Goal: Task Accomplishment & Management: Manage account settings

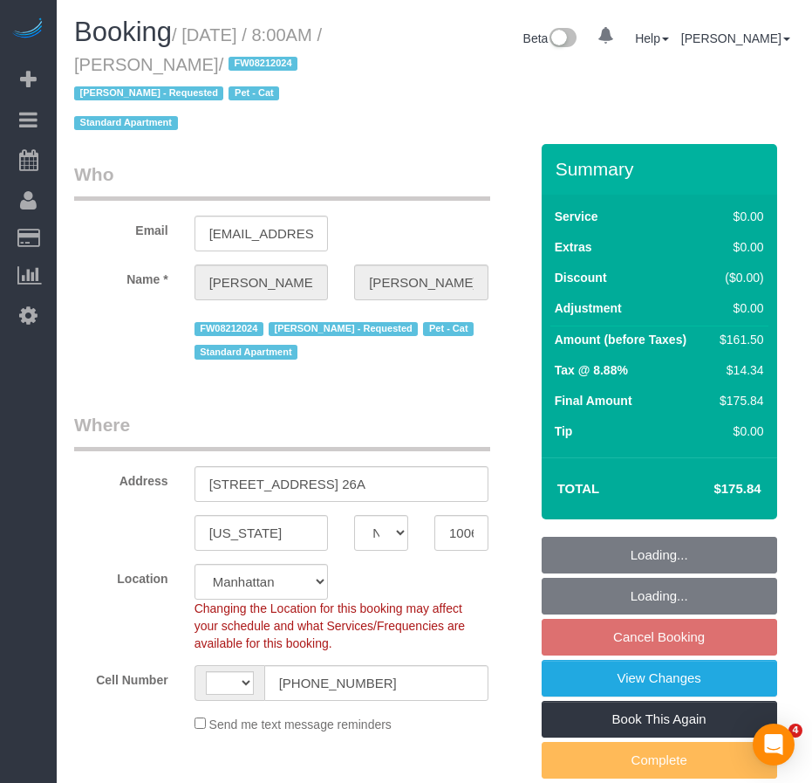
select select "NY"
select select "number:89"
select select "number:90"
select select "number:14"
select select "number:7"
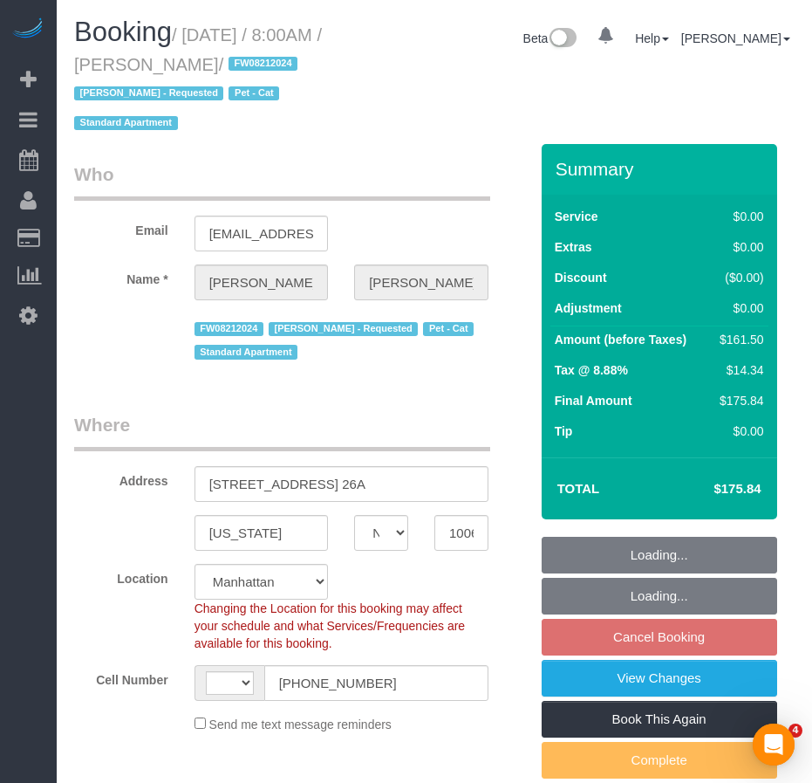
select select "string:US"
select select "object:1266"
select select "1"
select select "2"
select select "spot1"
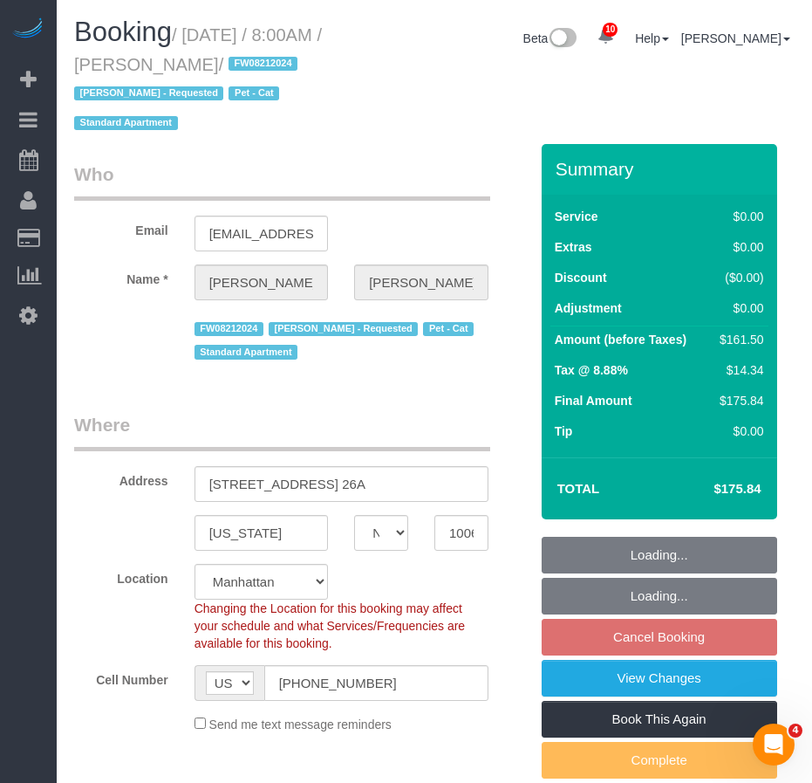
select select "1"
select select "2"
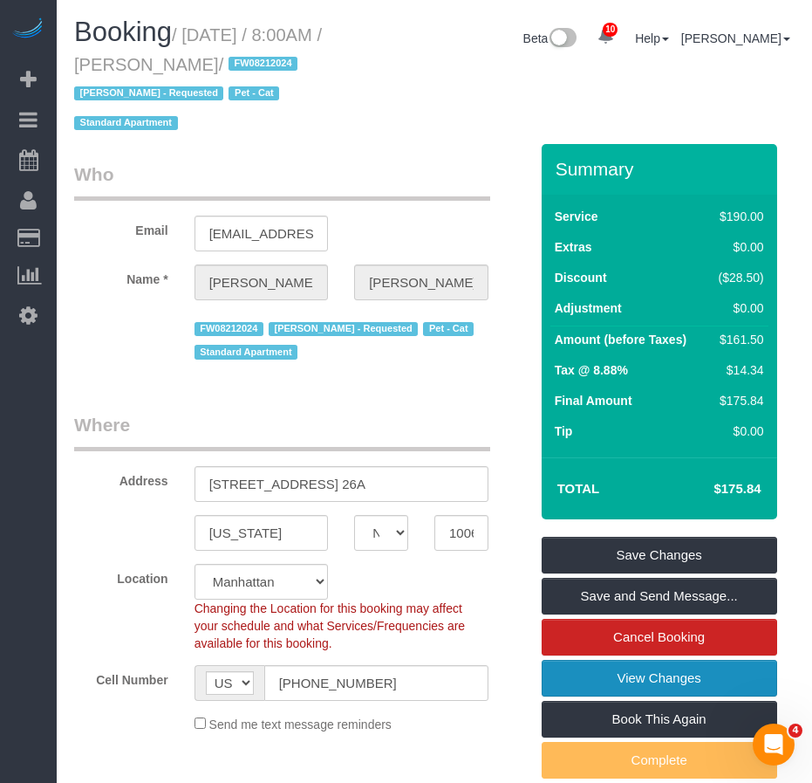
click at [624, 680] on link "View Changes" at bounding box center [660, 678] width 236 height 37
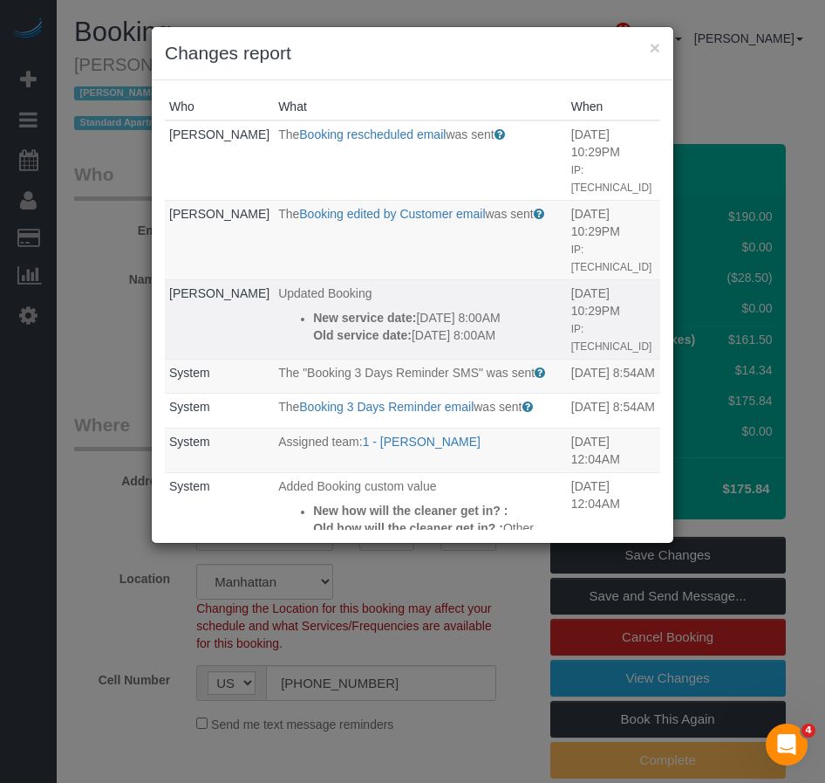
drag, startPoint x: 478, startPoint y: 303, endPoint x: 270, endPoint y: 287, distance: 208.2
click at [313, 309] on div "New service date: 09/11/2025 8:00AM Old service date: 09/04/2025 8:00AM" at bounding box center [438, 326] width 250 height 35
copy div "New service date: 09/11/2025 8:00AM Old service date: 09/04/2025 8:00AM"
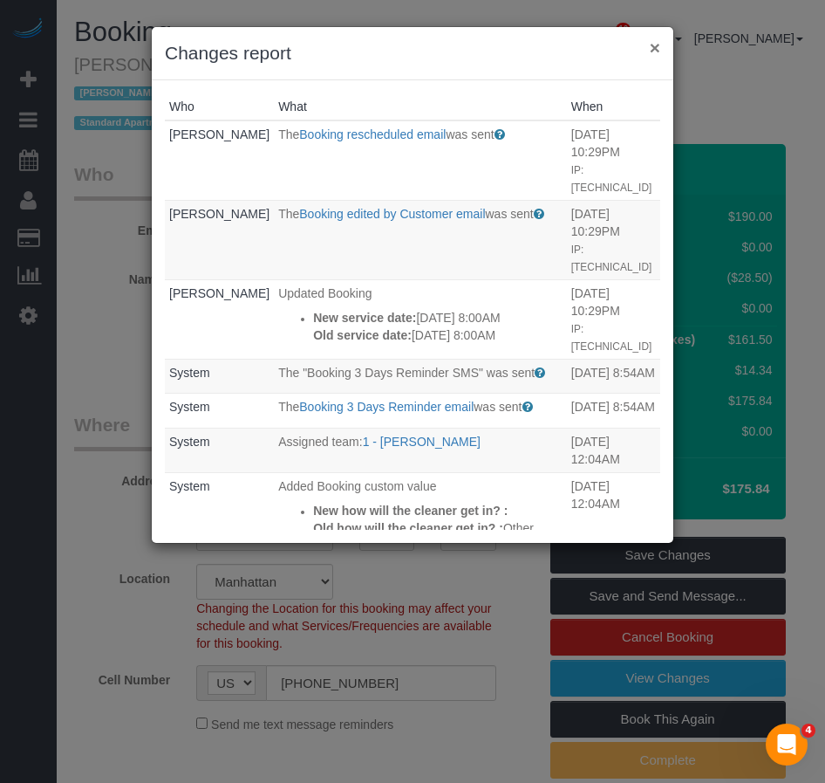
click at [653, 44] on button "×" at bounding box center [655, 47] width 10 height 18
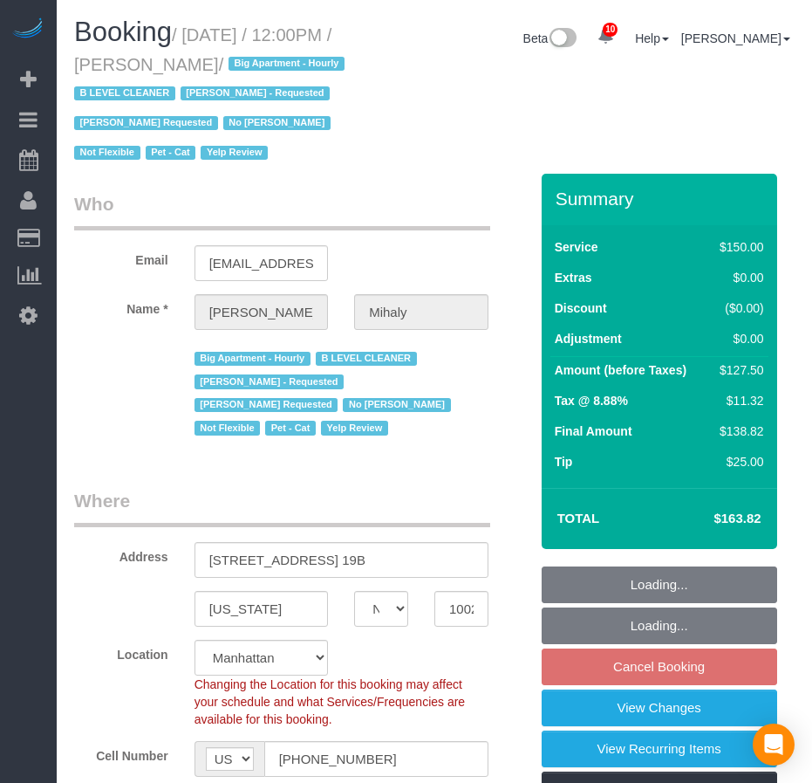
select select "NY"
select select "number:89"
select select "number:90"
select select "number:15"
select select "number:5"
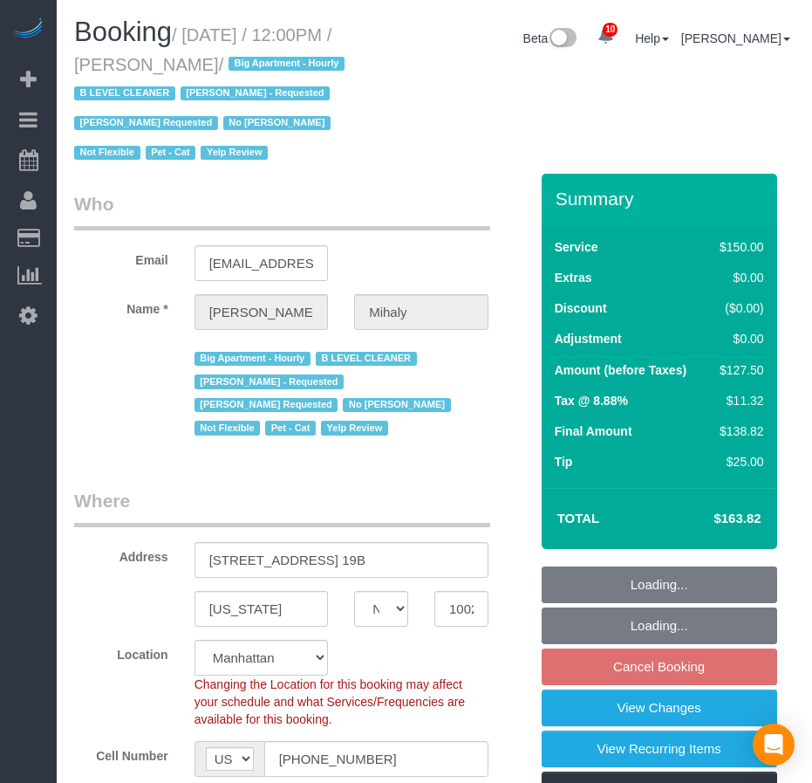
select select "number:21"
select select "spot5"
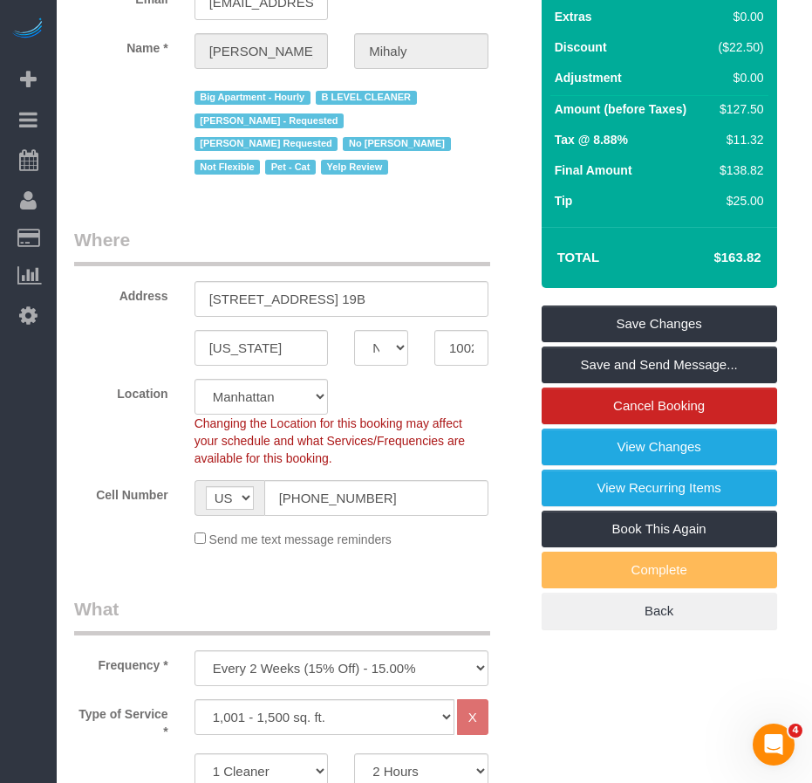
scroll to position [262, 0]
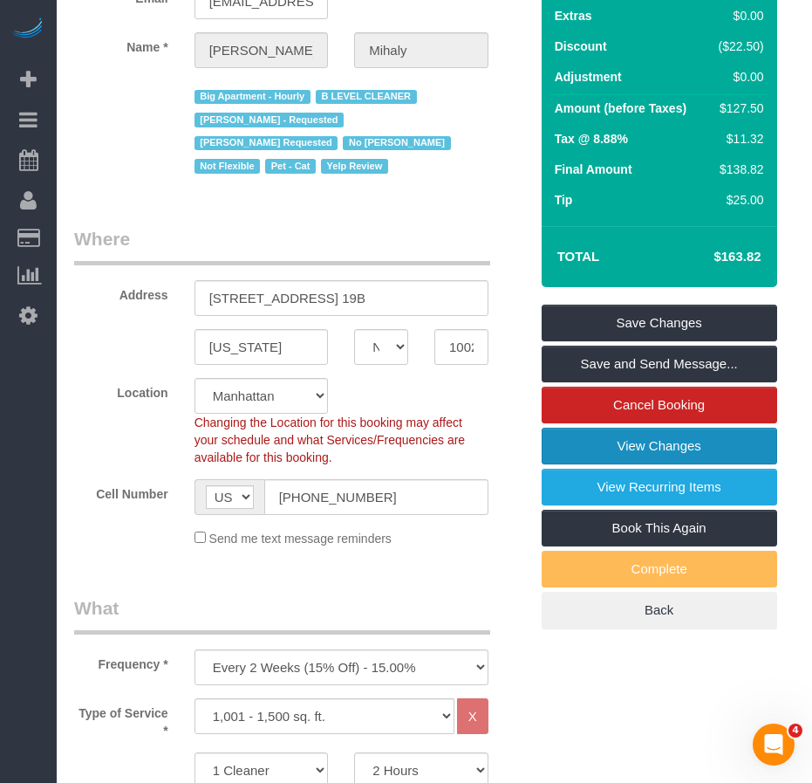
click at [675, 464] on link "View Changes" at bounding box center [660, 445] width 236 height 37
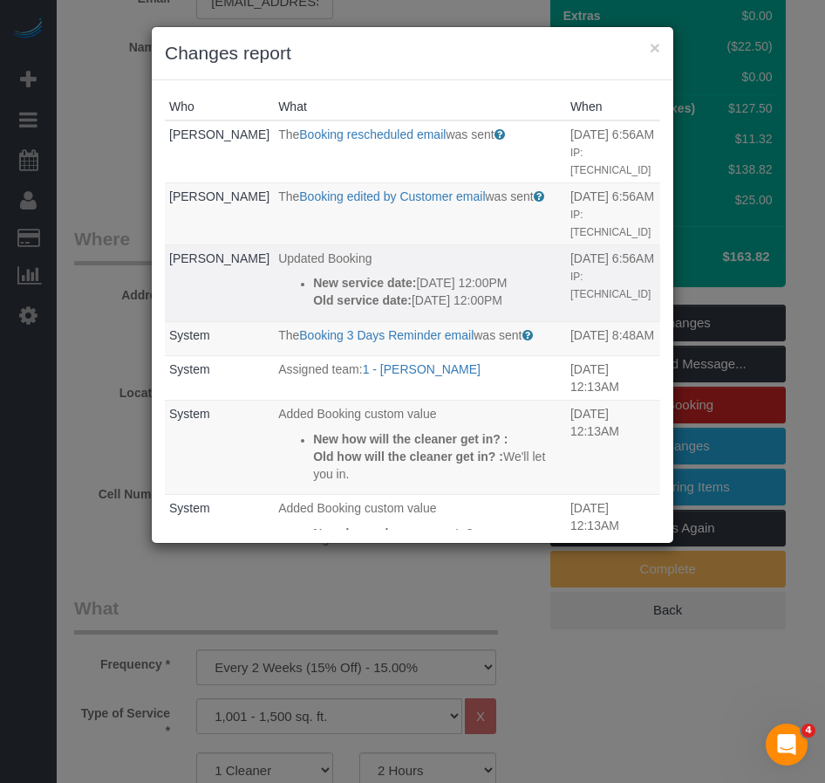
drag, startPoint x: 326, startPoint y: 336, endPoint x: 263, endPoint y: 284, distance: 81.9
click at [278, 284] on ul "New service date: [DATE] 12:00PM Old service date: [DATE] 12:00PM" at bounding box center [420, 291] width 284 height 35
copy div "New service date: [DATE] 12:00PM Old service date: [DATE] 12:00PM"
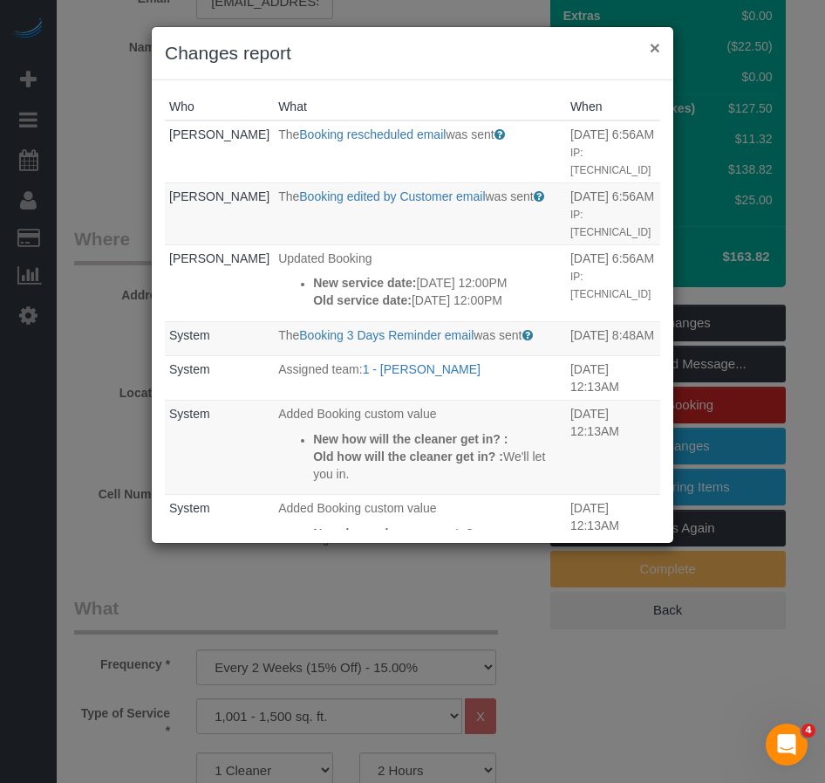
click at [652, 48] on button "×" at bounding box center [655, 47] width 10 height 18
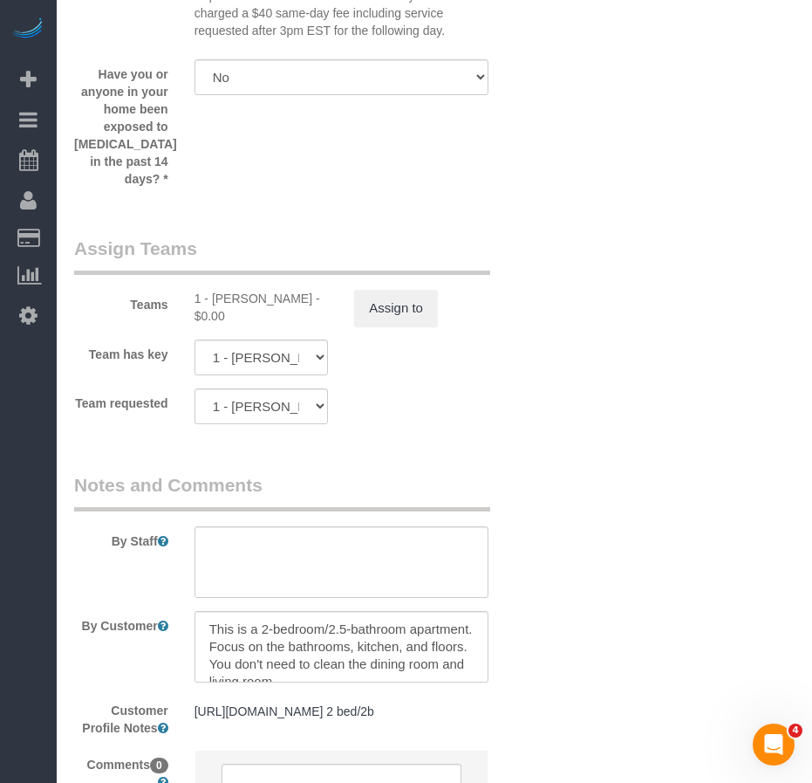
scroll to position [1952, 0]
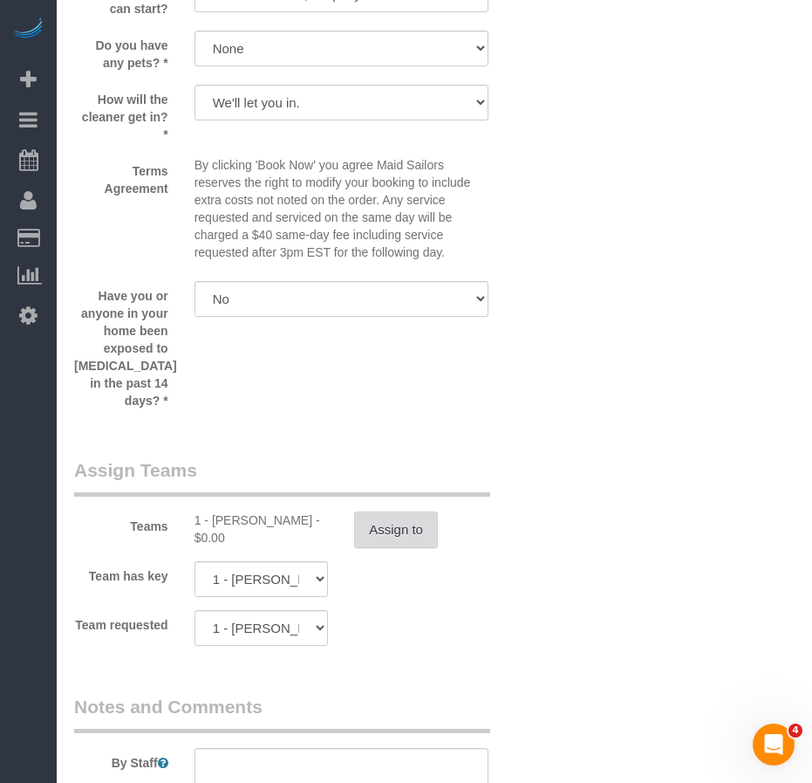
click at [404, 543] on button "Assign to" at bounding box center [396, 529] width 84 height 37
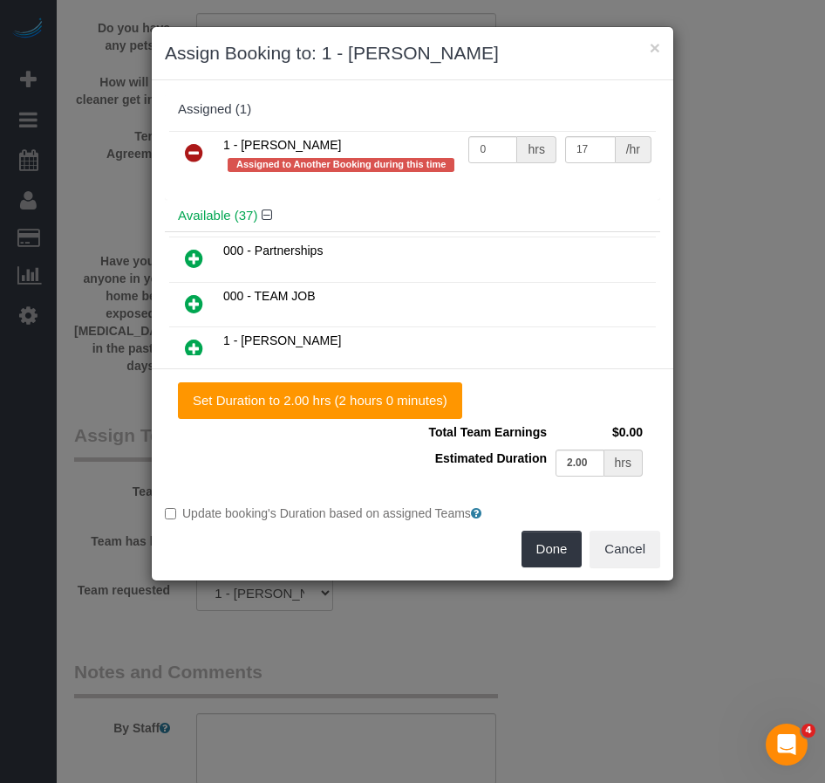
click at [194, 156] on icon at bounding box center [194, 152] width 18 height 21
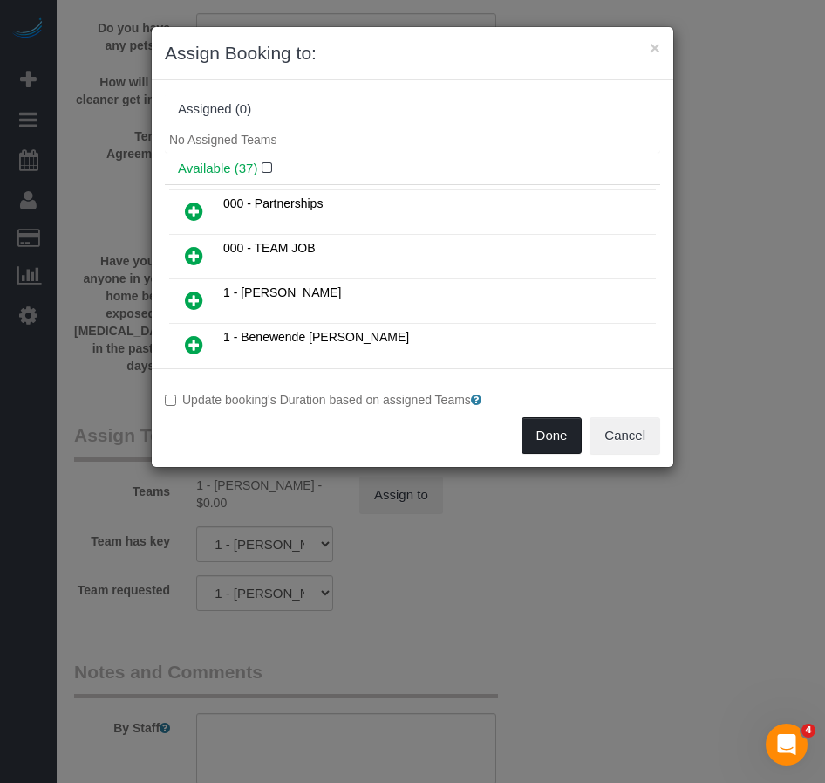
click at [555, 441] on button "Done" at bounding box center [552, 435] width 61 height 37
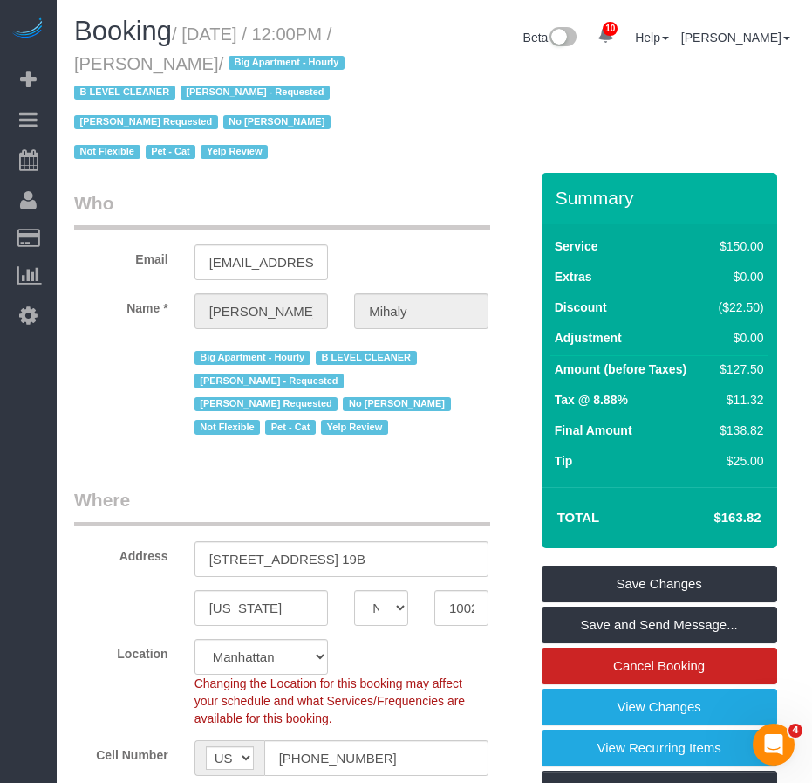
scroll to position [0, 0]
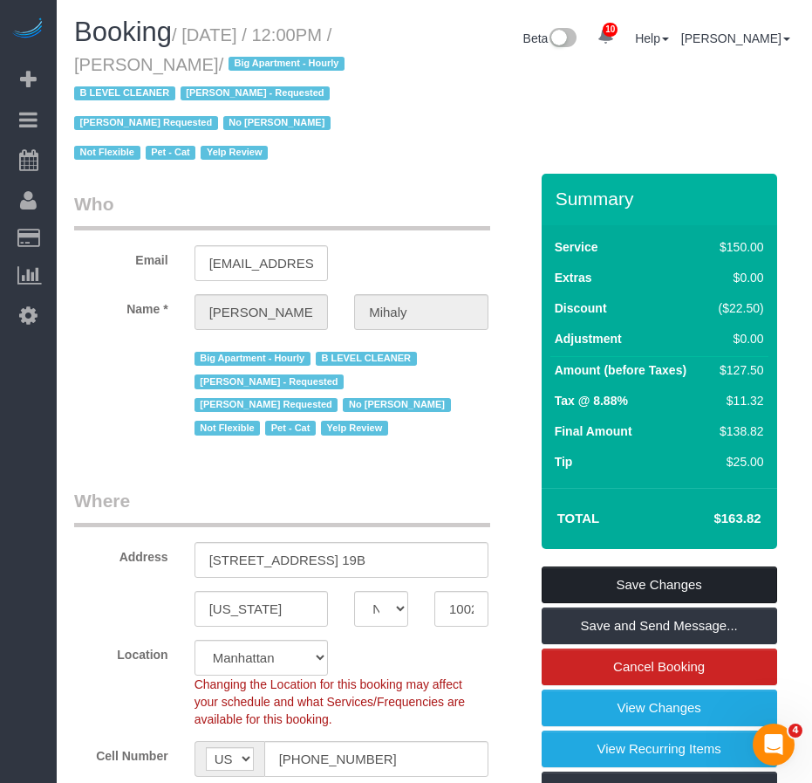
drag, startPoint x: 627, startPoint y: 616, endPoint x: 574, endPoint y: 598, distance: 56.0
click at [626, 603] on link "Save Changes" at bounding box center [660, 584] width 236 height 37
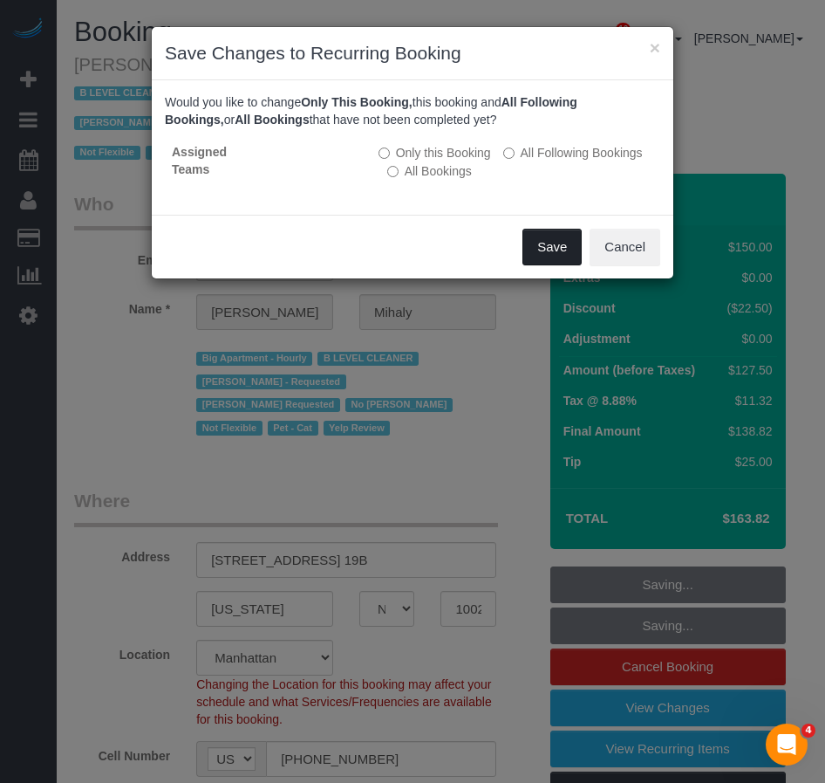
click at [544, 245] on button "Save" at bounding box center [552, 247] width 59 height 37
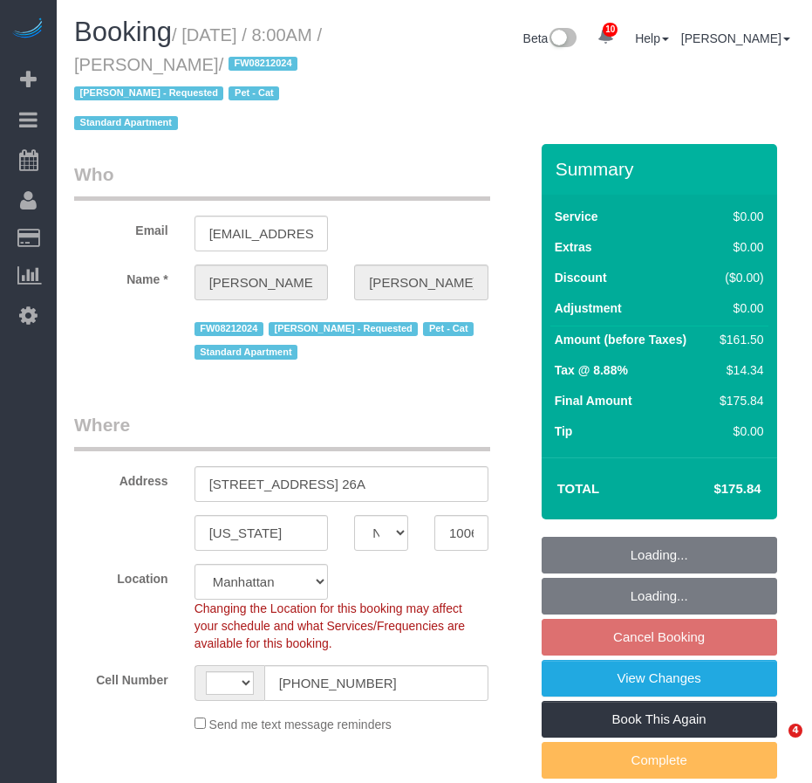
select select "NY"
select select "number:89"
select select "number:90"
select select "number:14"
select select "number:7"
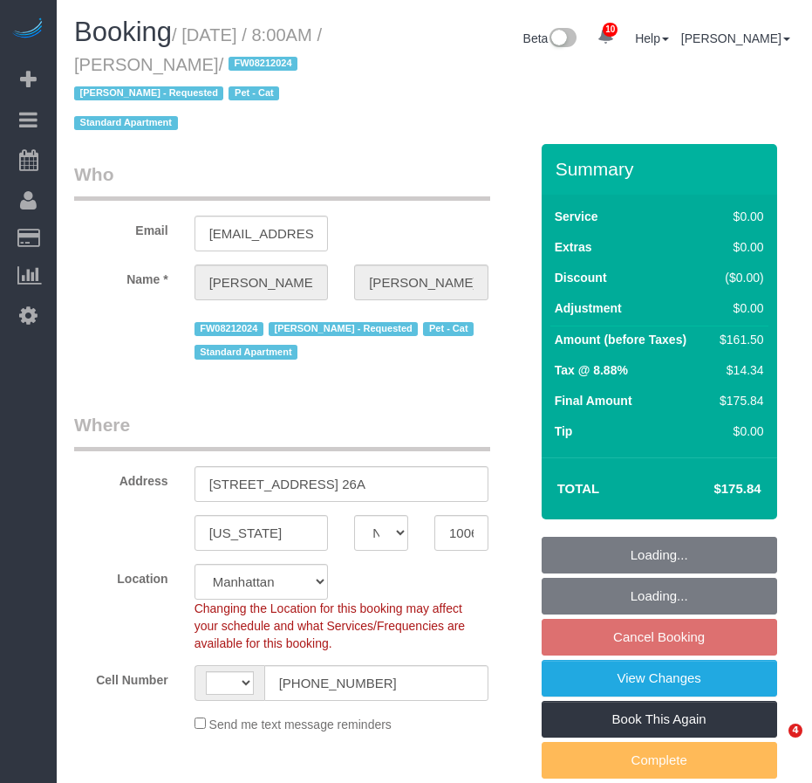
select select "object:626"
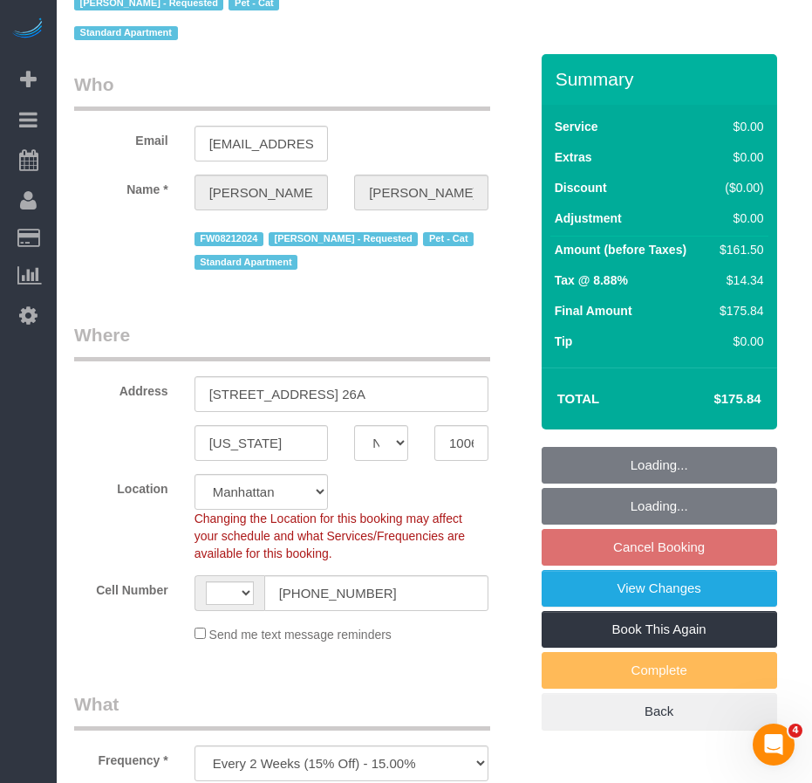
select select "string:US"
select select "string:stripe-pm_1O8DDd4VGloSiKo7NGP2DvIM"
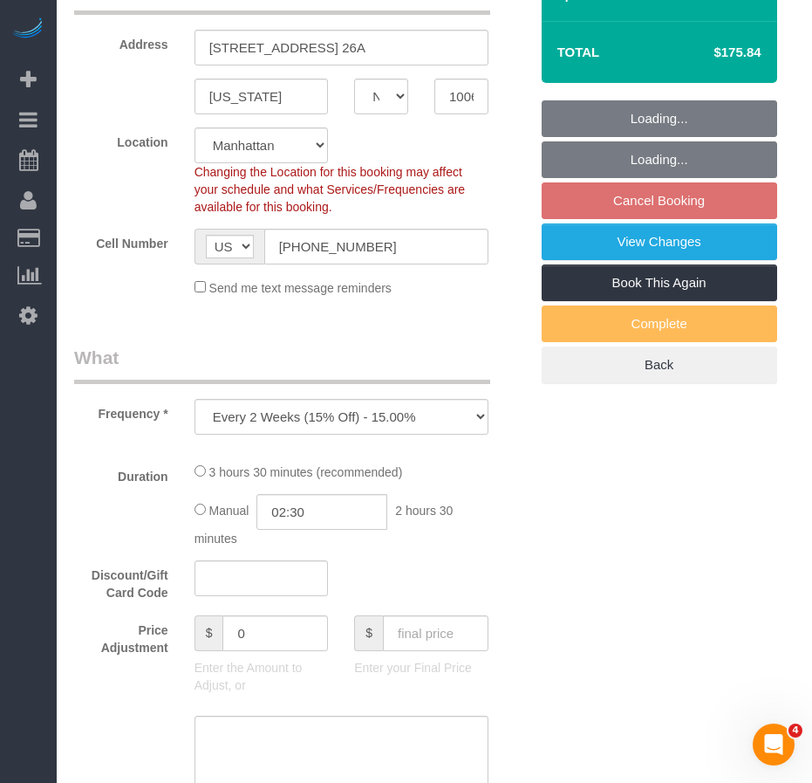
select select "1"
select select "2"
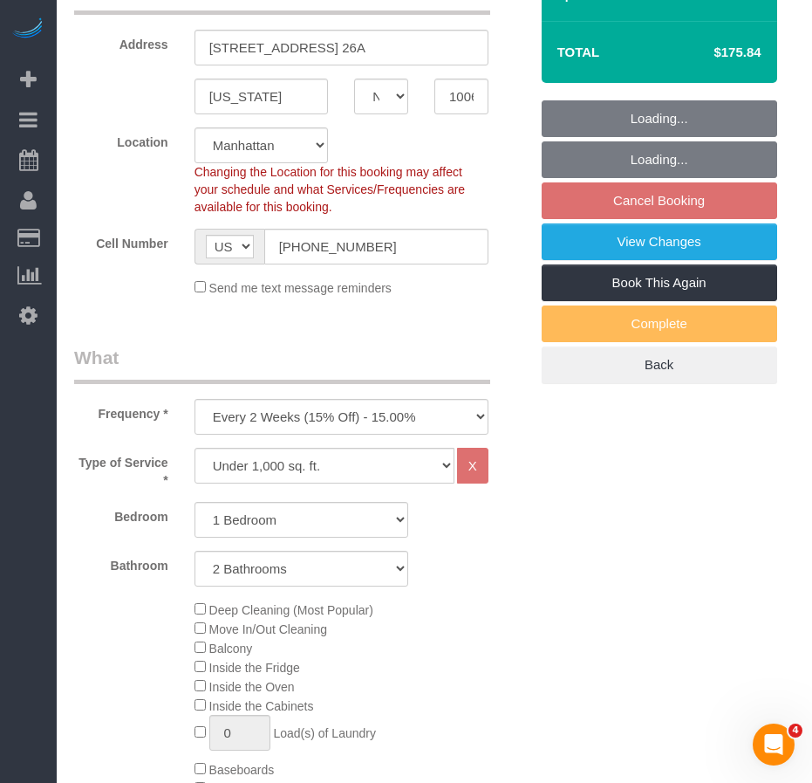
select select "spot1"
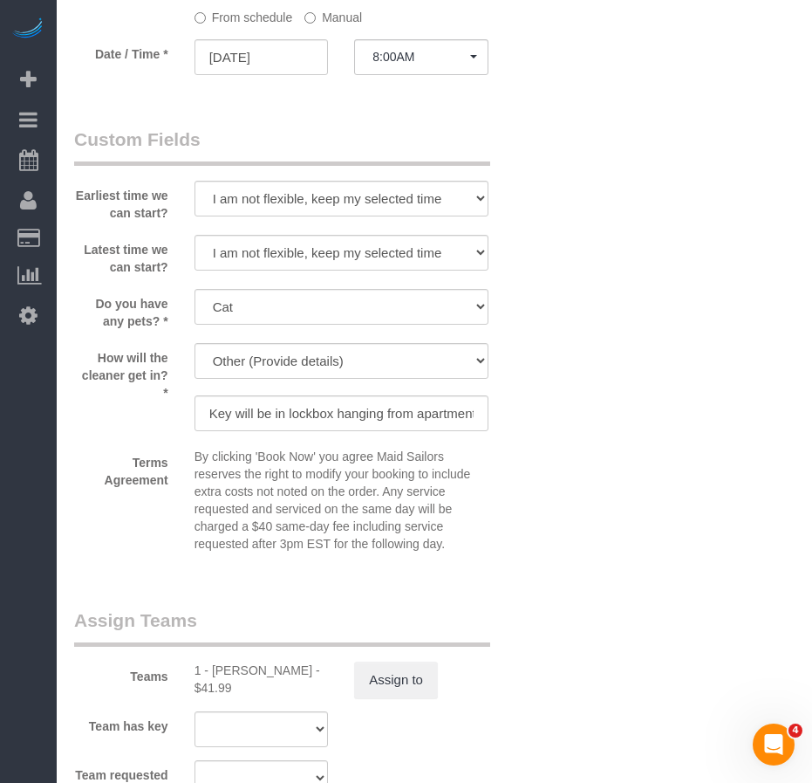
select select "1"
select select "2"
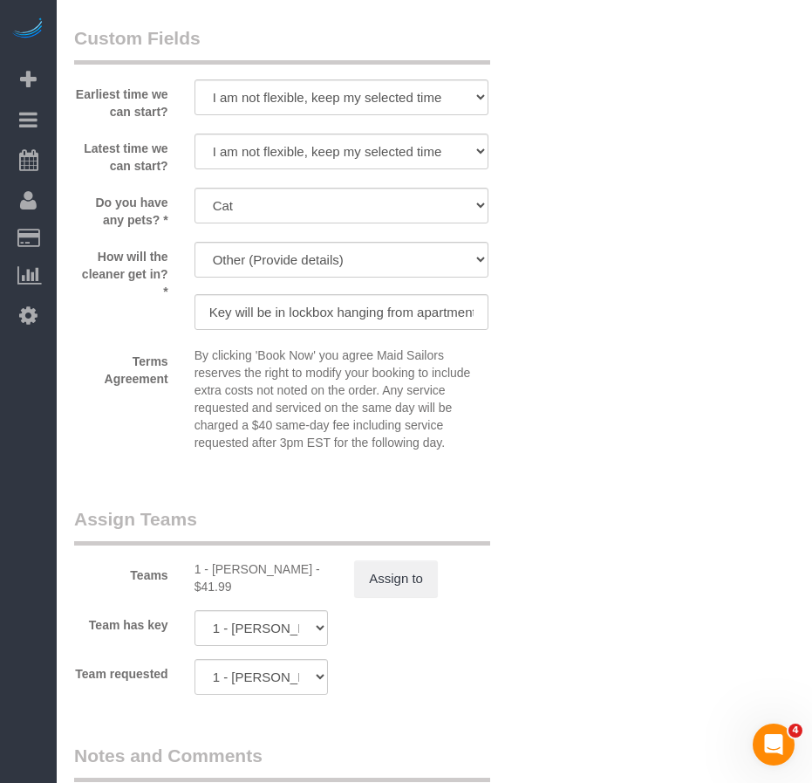
scroll to position [2094, 0]
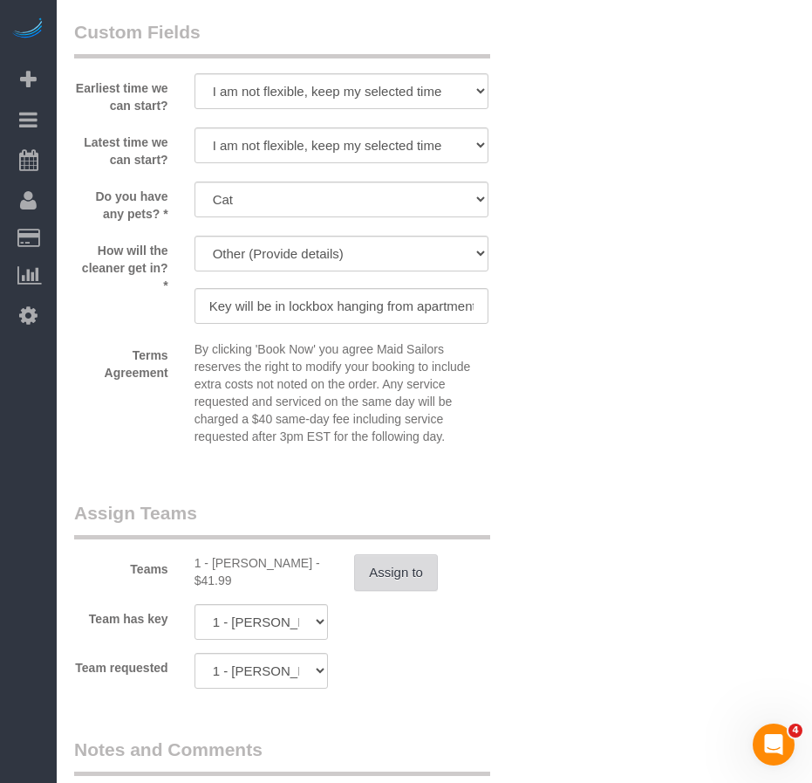
click at [381, 571] on button "Assign to" at bounding box center [396, 572] width 84 height 37
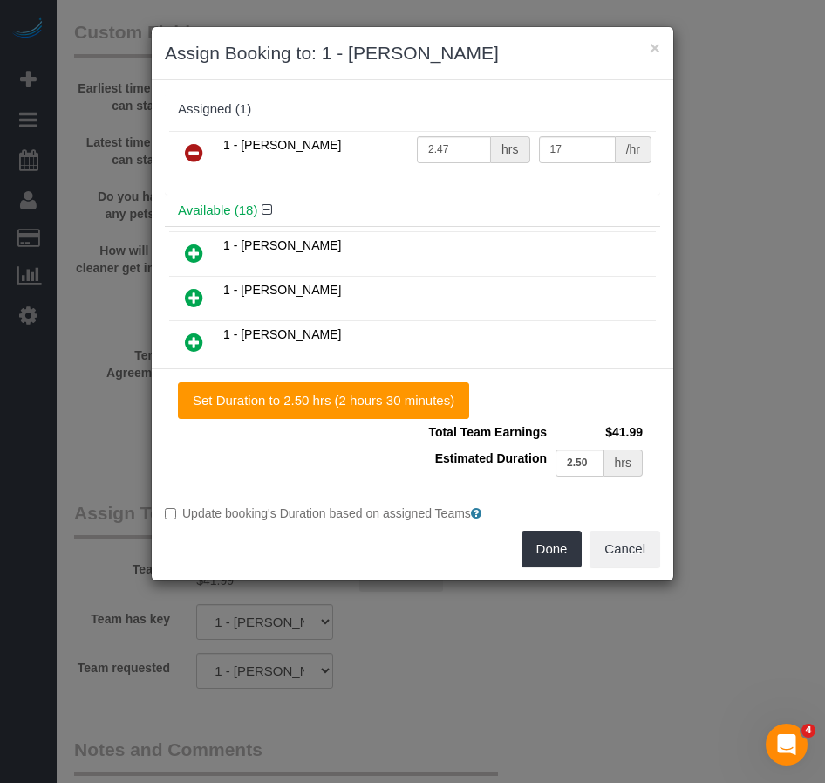
click at [196, 153] on icon at bounding box center [194, 152] width 18 height 21
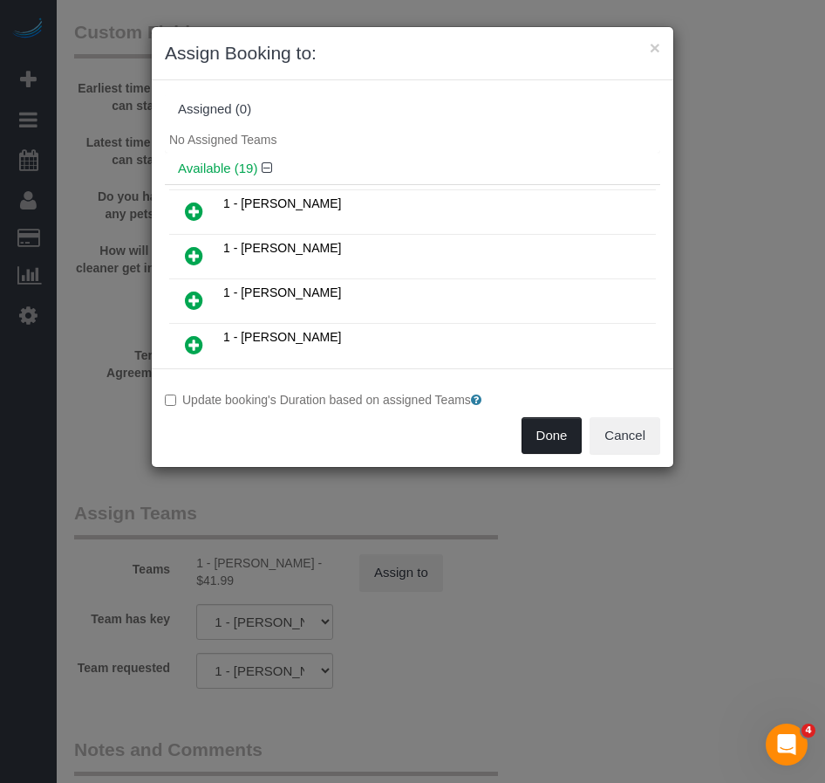
drag, startPoint x: 550, startPoint y: 440, endPoint x: 505, endPoint y: 517, distance: 89.5
click at [549, 440] on button "Done" at bounding box center [552, 435] width 61 height 37
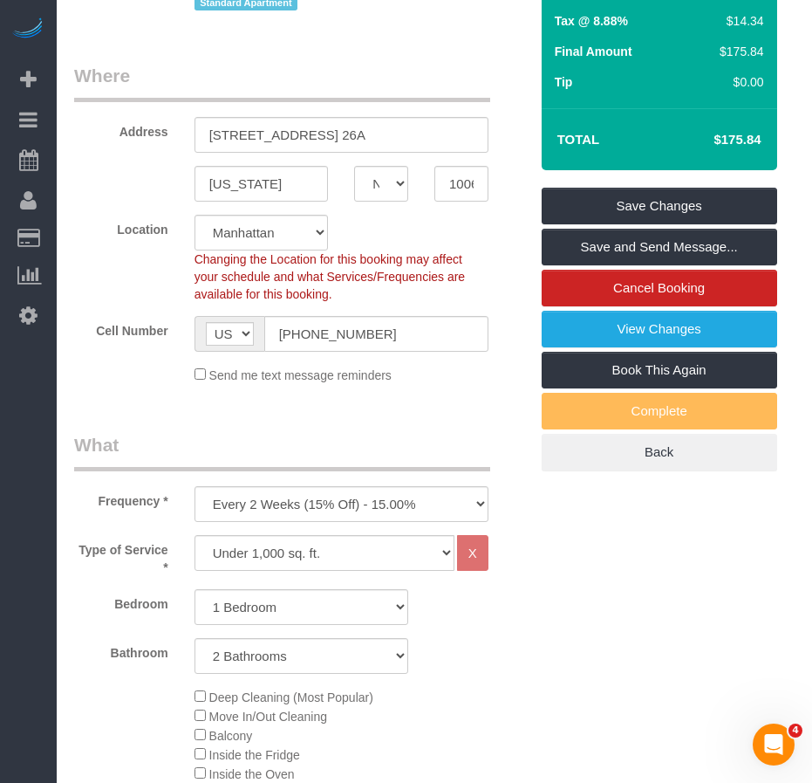
scroll to position [87, 0]
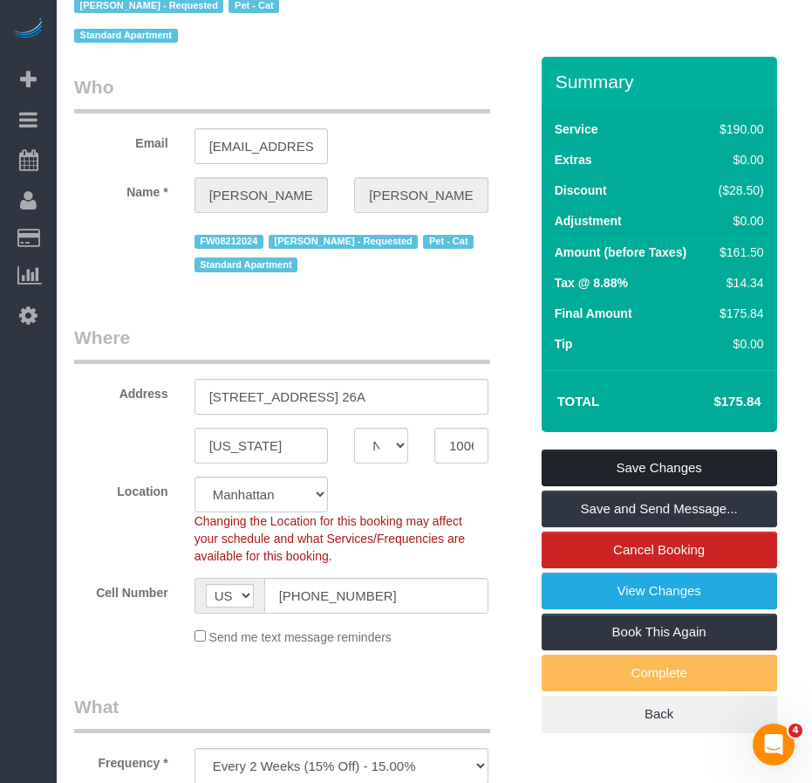
click at [570, 463] on link "Save Changes" at bounding box center [660, 467] width 236 height 37
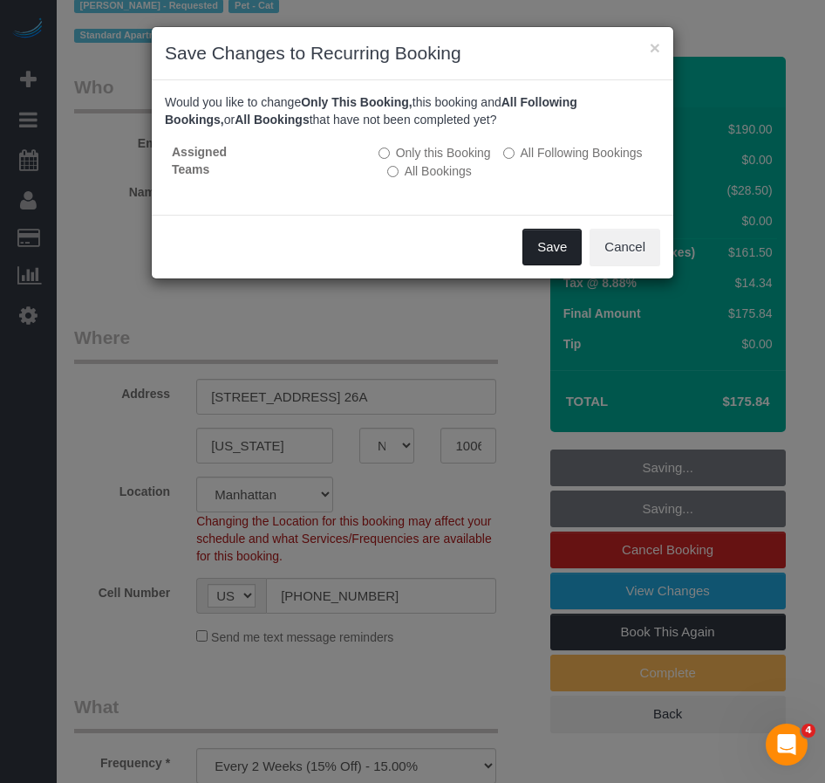
drag, startPoint x: 541, startPoint y: 245, endPoint x: 473, endPoint y: 237, distance: 68.5
click at [542, 245] on button "Save" at bounding box center [552, 247] width 59 height 37
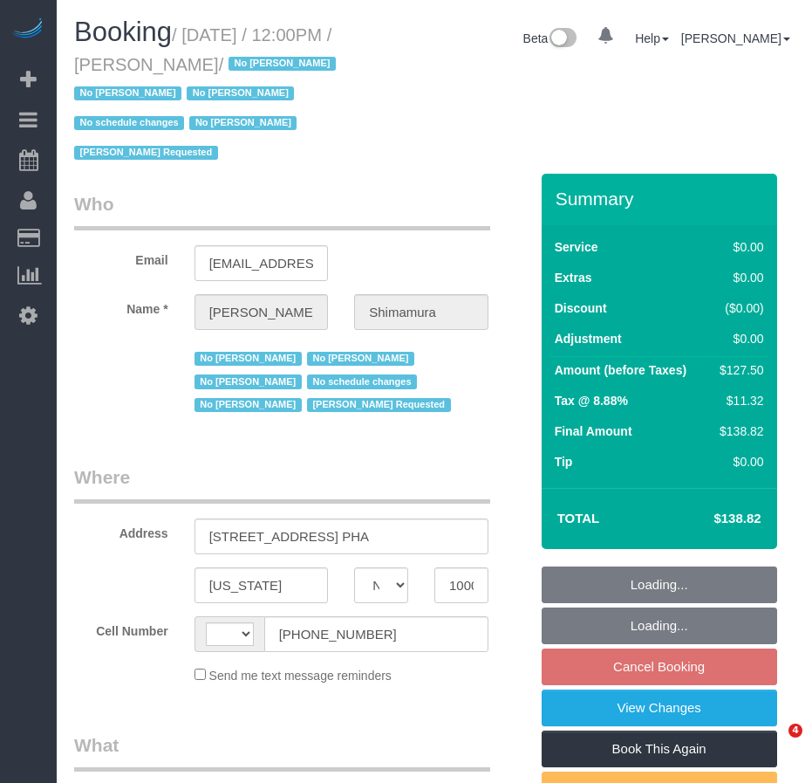
select select "NY"
select select "object:453"
select select "number:89"
select select "number:90"
select select "number:15"
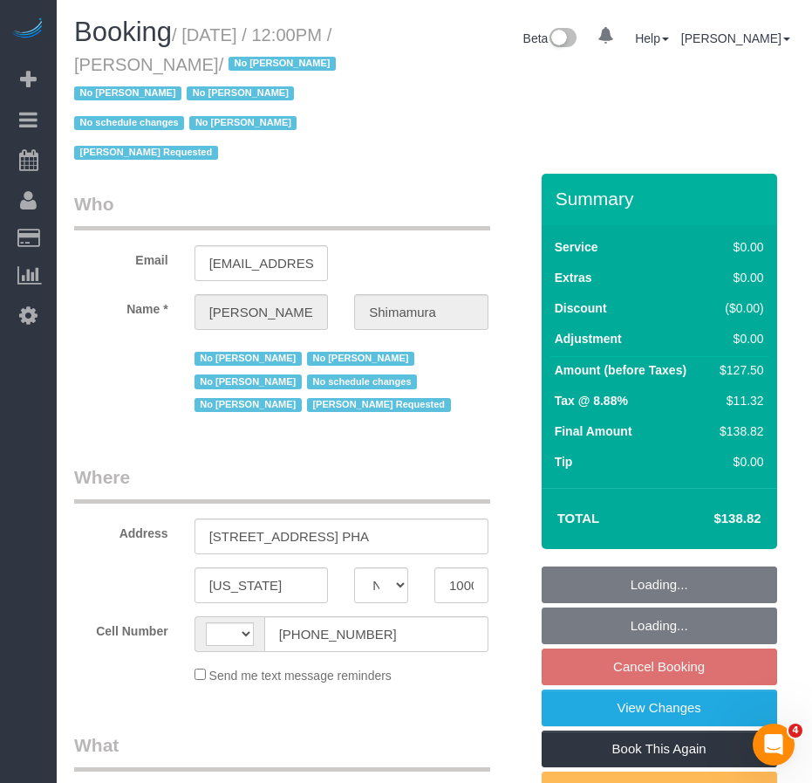
select select "number:5"
select select "string:US"
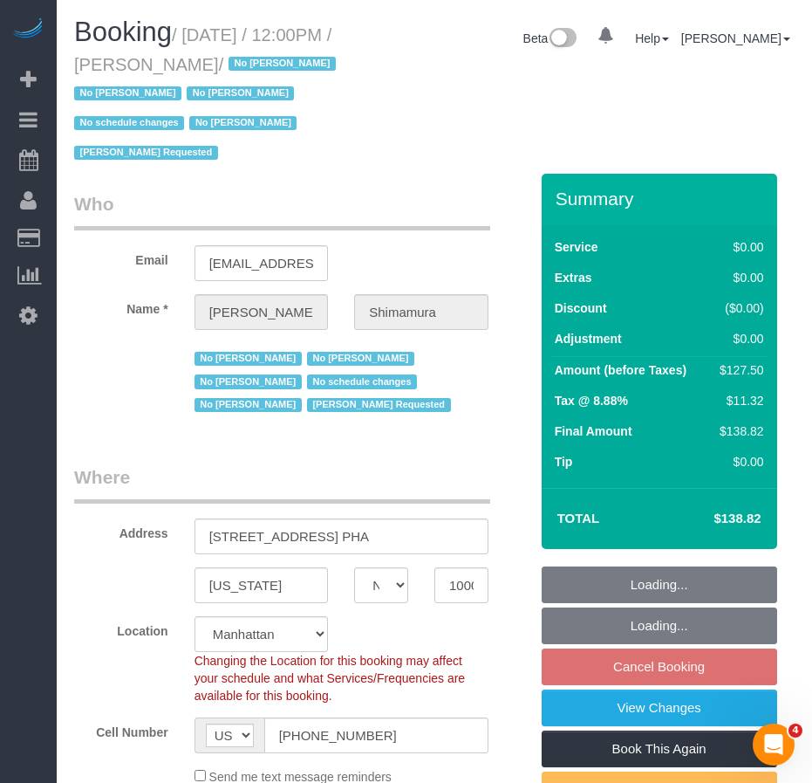
select select "spot5"
select select "object:1377"
select select "string:stripe-pm_1ReEIv4VGloSiKo7cgmGyiSI"
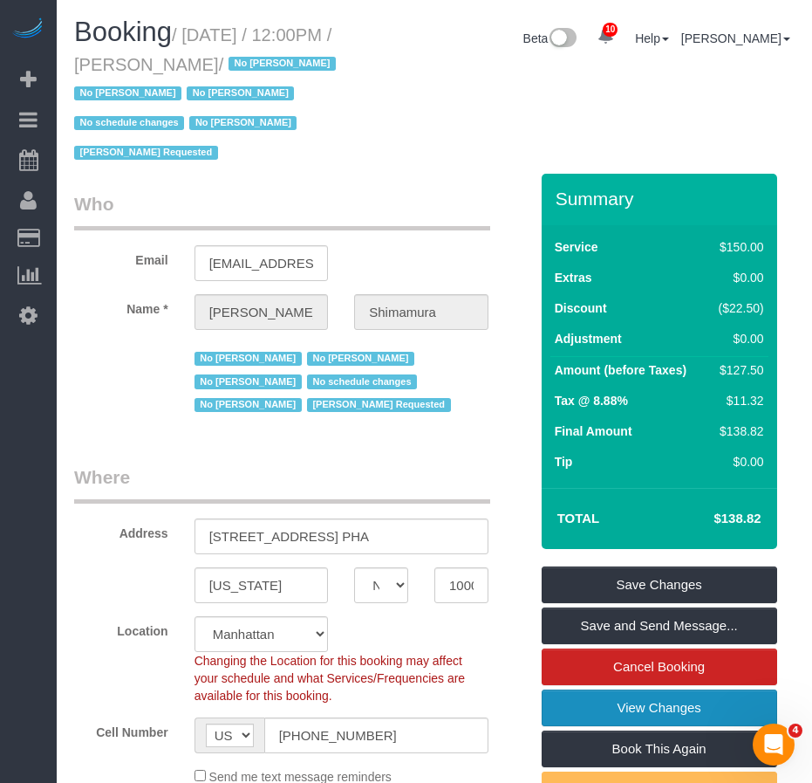
click at [633, 713] on link "View Changes" at bounding box center [660, 707] width 236 height 37
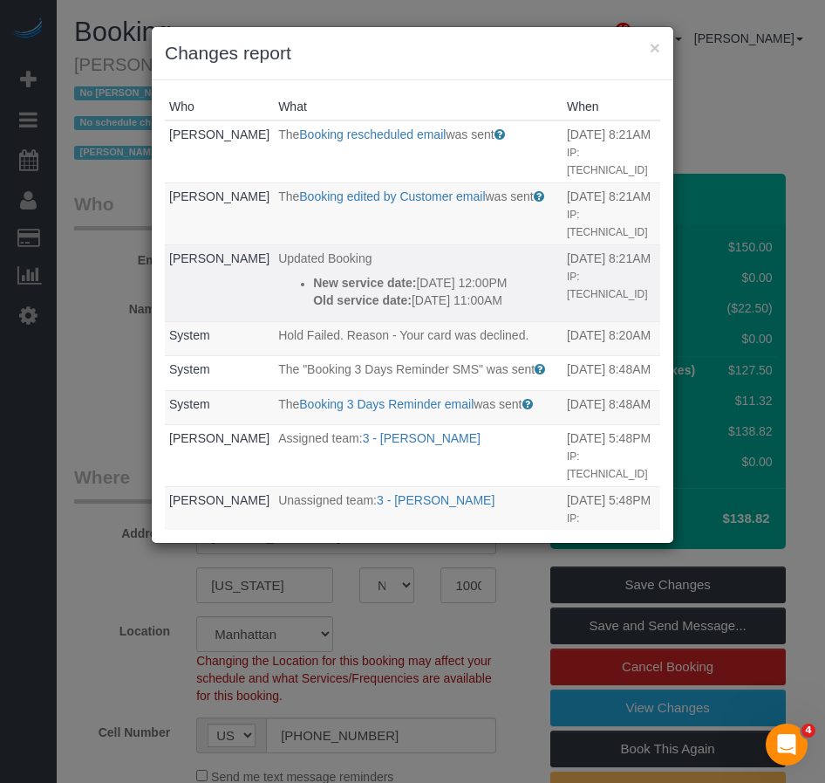
drag, startPoint x: 404, startPoint y: 318, endPoint x: 283, endPoint y: 265, distance: 132.1
click at [283, 274] on ul "New service date: 09/19/2025 12:00PM Old service date: 09/05/2025 11:00AM" at bounding box center [418, 291] width 280 height 35
copy div "New service date: 09/19/2025 12:00PM Old service date: 09/05/2025 11:00AM"
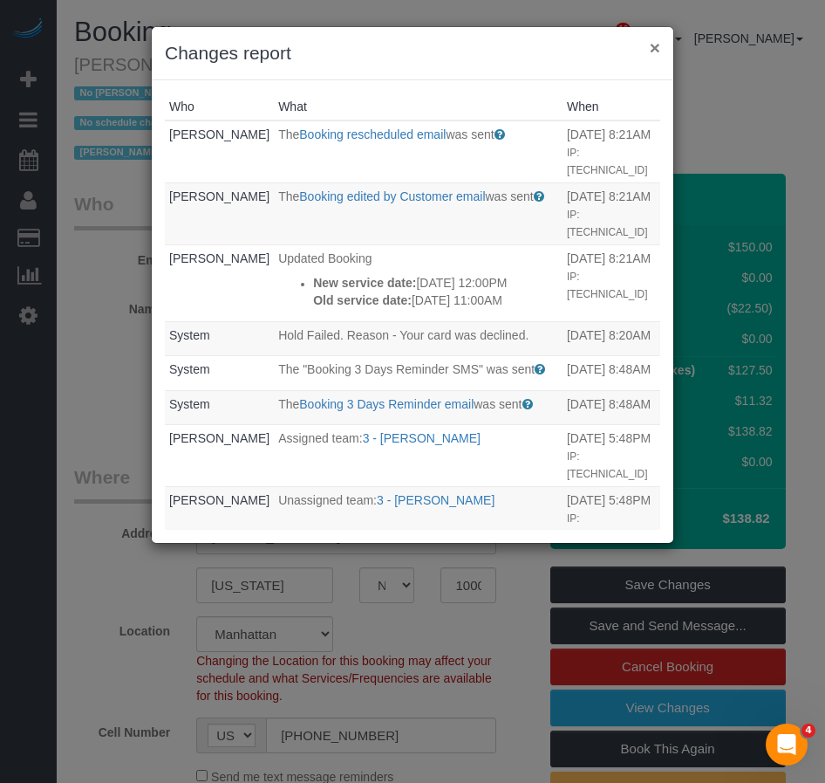
click at [655, 50] on button "×" at bounding box center [655, 47] width 10 height 18
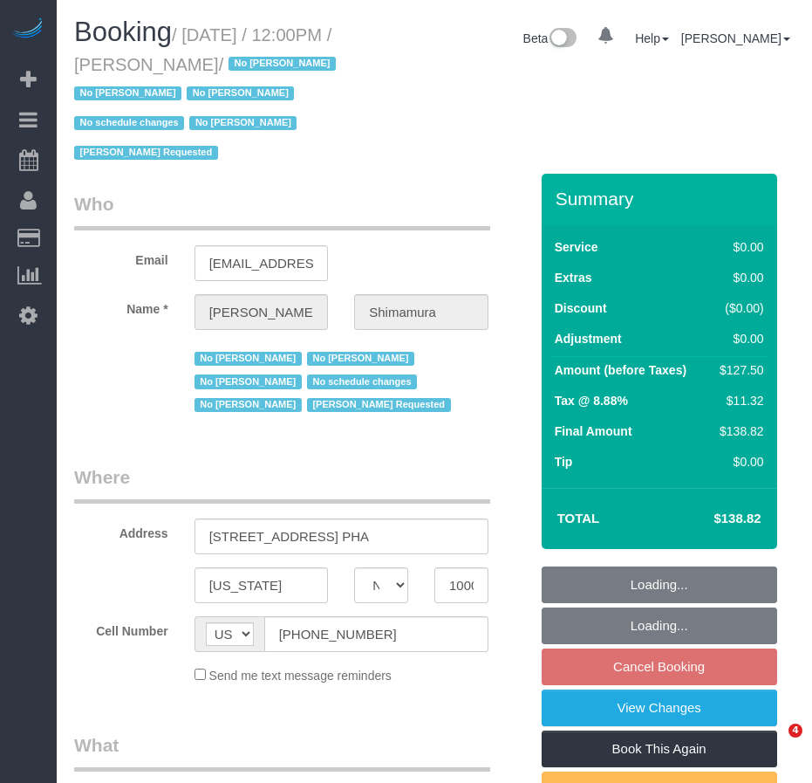
select select "NY"
select select "number:89"
select select "number:90"
select select "number:15"
select select "number:5"
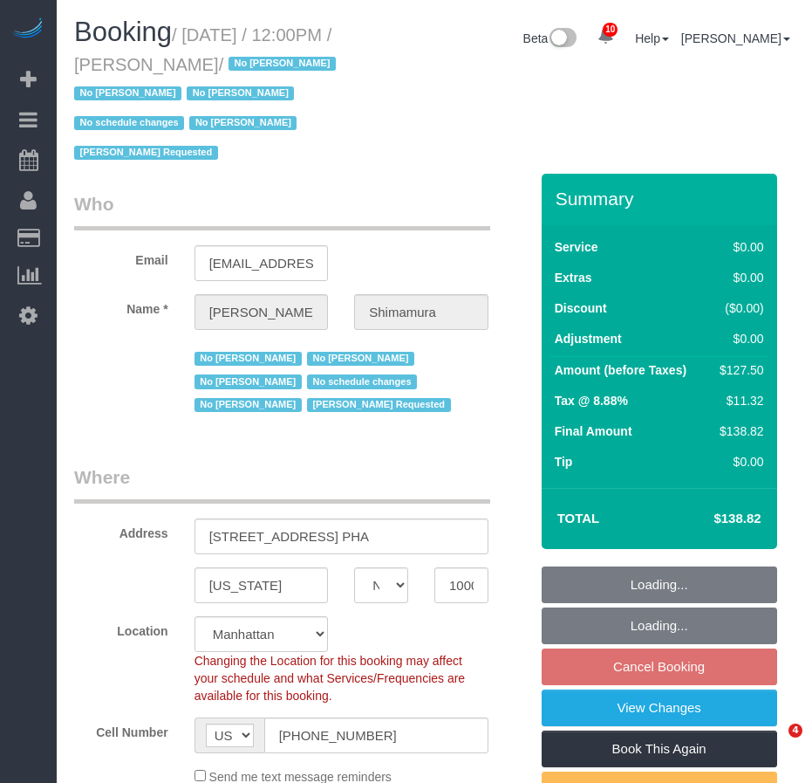
select select "string:stripe-pm_1ReEIv4VGloSiKo7cgmGyiSI"
select select "object:877"
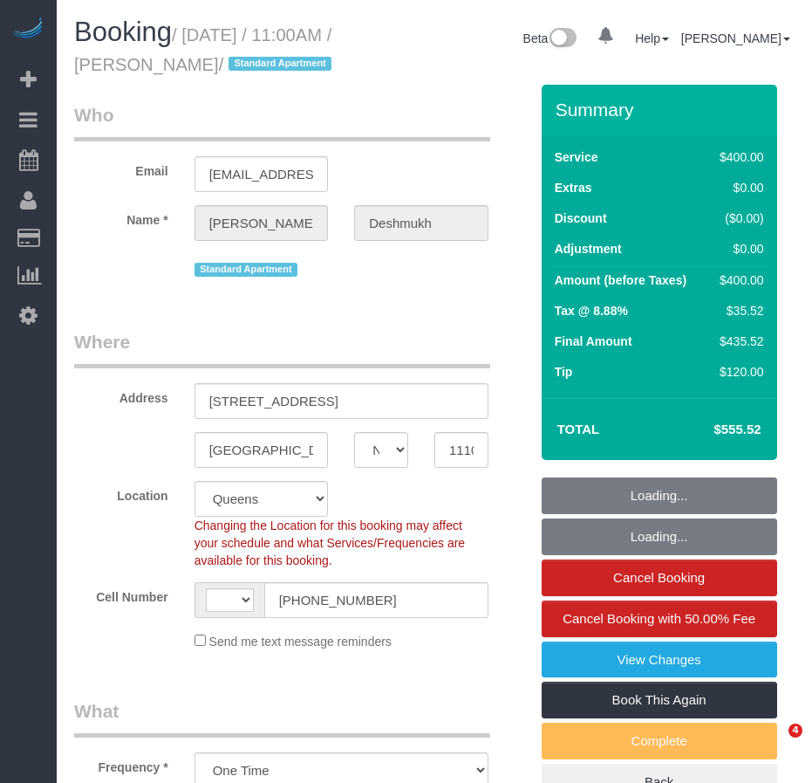
select select "NY"
select select "object:473"
select select "string:[GEOGRAPHIC_DATA]"
select select "string:stripe-pm_1R1vrD4VGloSiKo7D9kUgxNx"
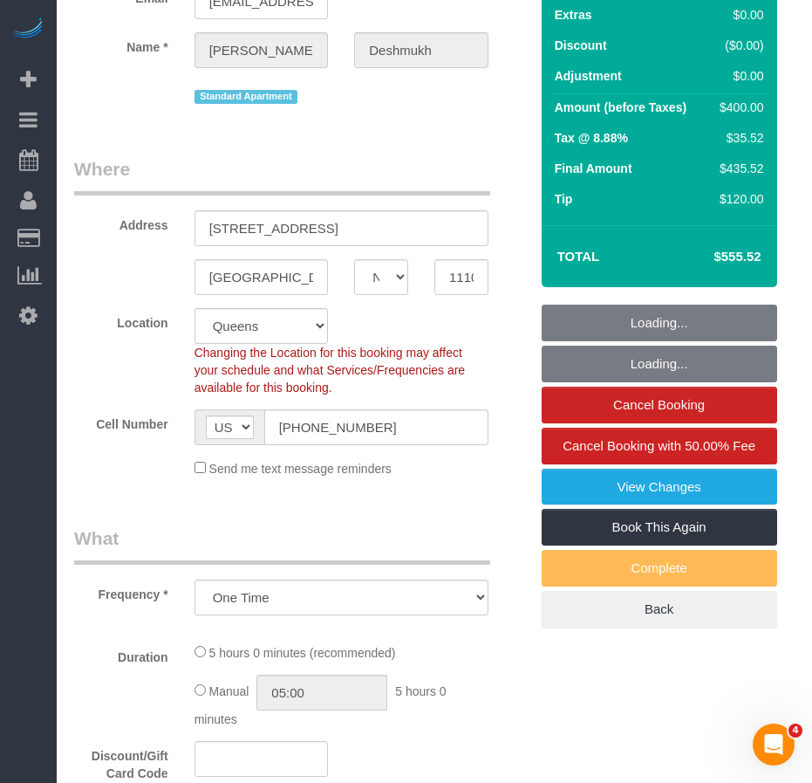
select select "300"
select select "spot1"
select select "number:59"
select select "number:72"
select select "number:15"
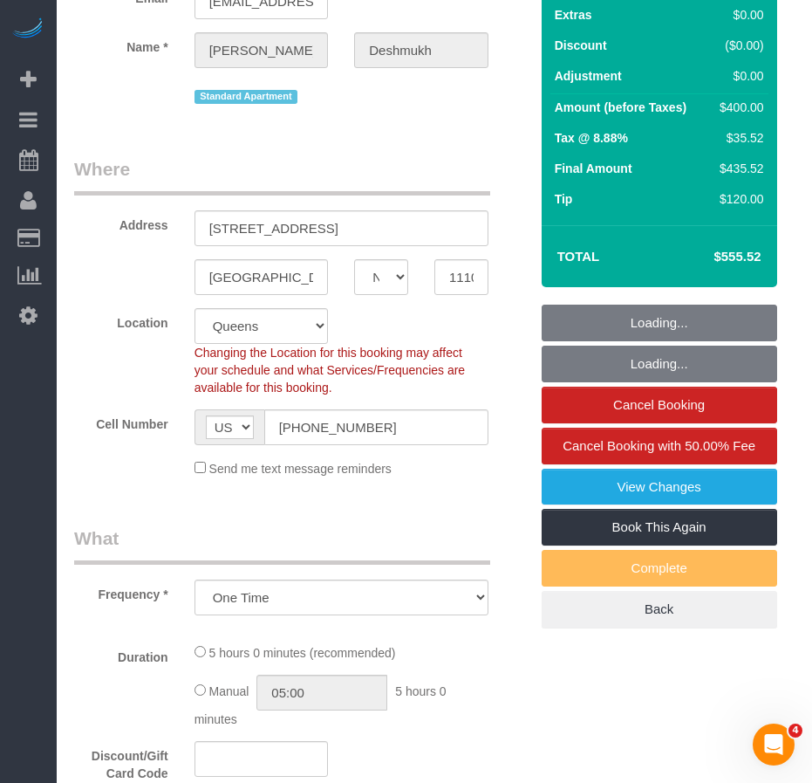
select select "number:6"
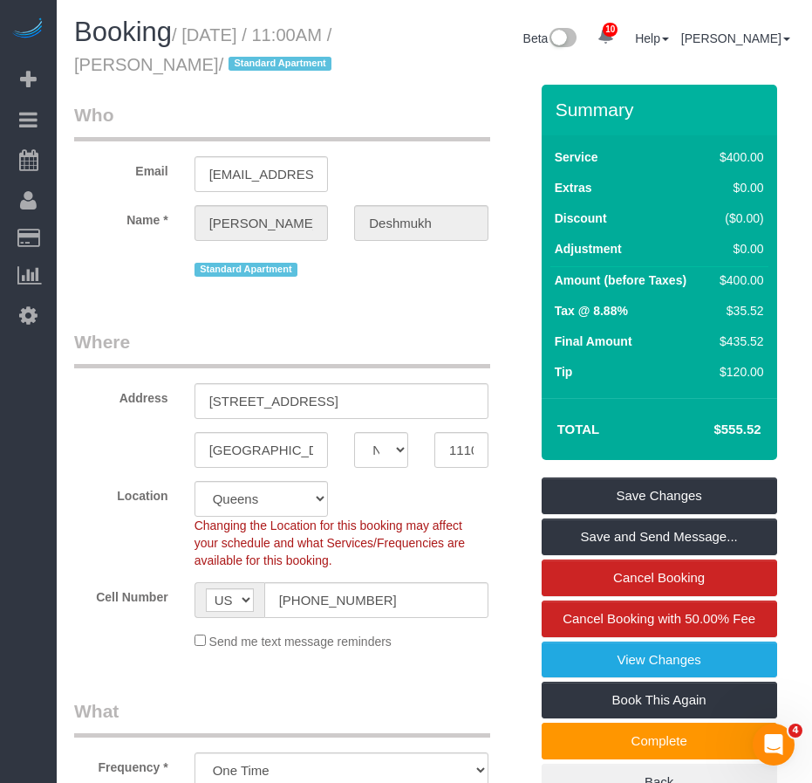
drag, startPoint x: 158, startPoint y: 65, endPoint x: 306, endPoint y: 65, distance: 148.3
click at [306, 65] on small "/ [DATE] / 11:00AM / [PERSON_NAME] / Standard Apartment" at bounding box center [205, 49] width 263 height 49
copy small "[PERSON_NAME]"
drag, startPoint x: 209, startPoint y: 432, endPoint x: 359, endPoint y: 434, distance: 150.1
click at [359, 419] on input "[STREET_ADDRESS]" at bounding box center [342, 401] width 294 height 36
